Goal: Transaction & Acquisition: Purchase product/service

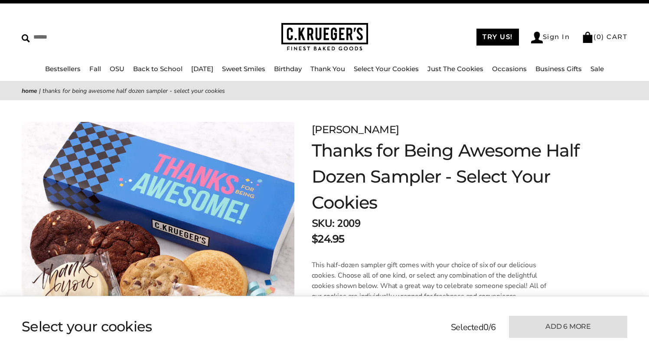
scroll to position [35, 0]
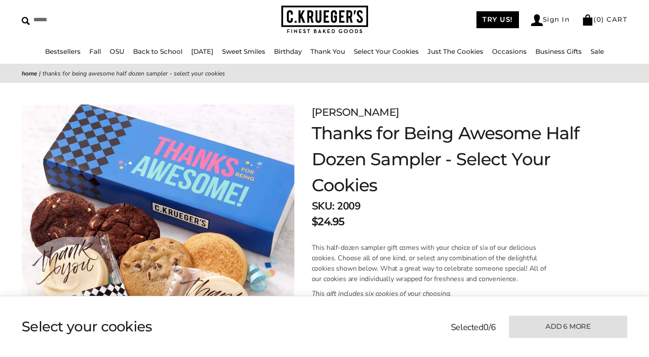
click at [550, 193] on h1 "Thanks for Being Awesome Half Dozen Sampler - Select Your Cookies" at bounding box center [450, 159] width 279 height 78
click at [597, 179] on div "**********" at bounding box center [324, 339] width 605 height 471
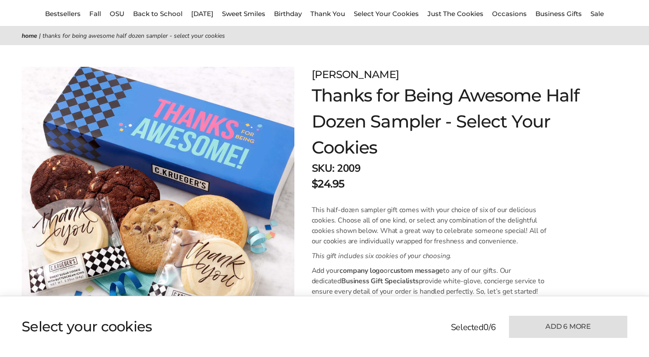
scroll to position [69, 0]
